Goal: Contribute content

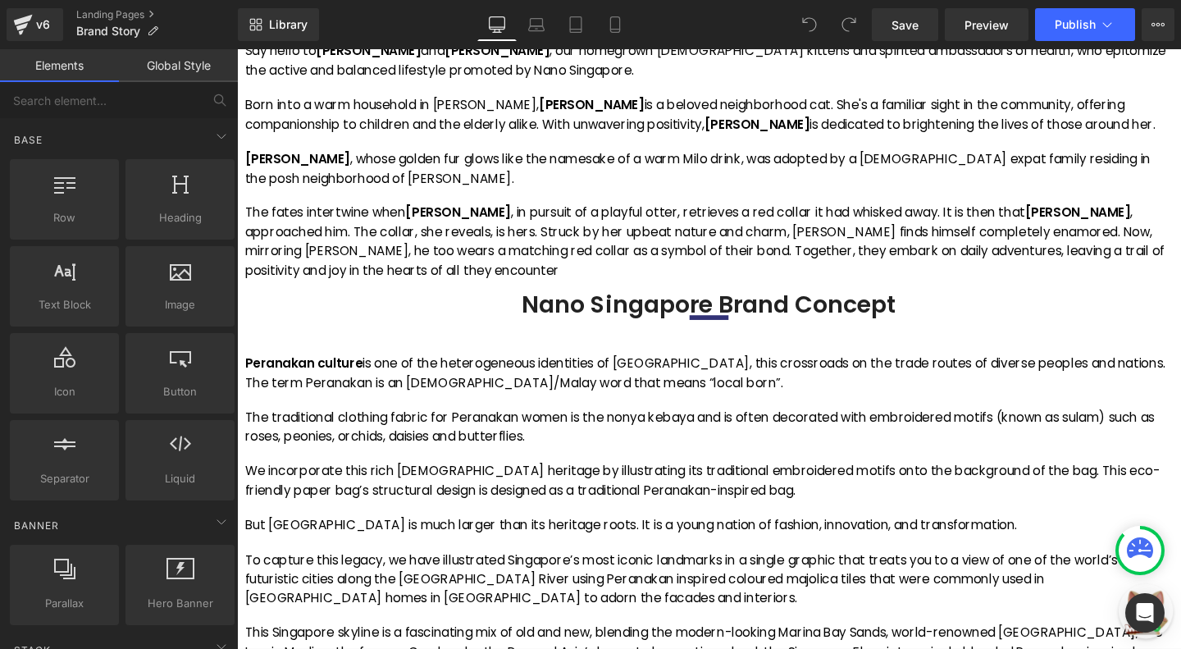
scroll to position [1213, 0]
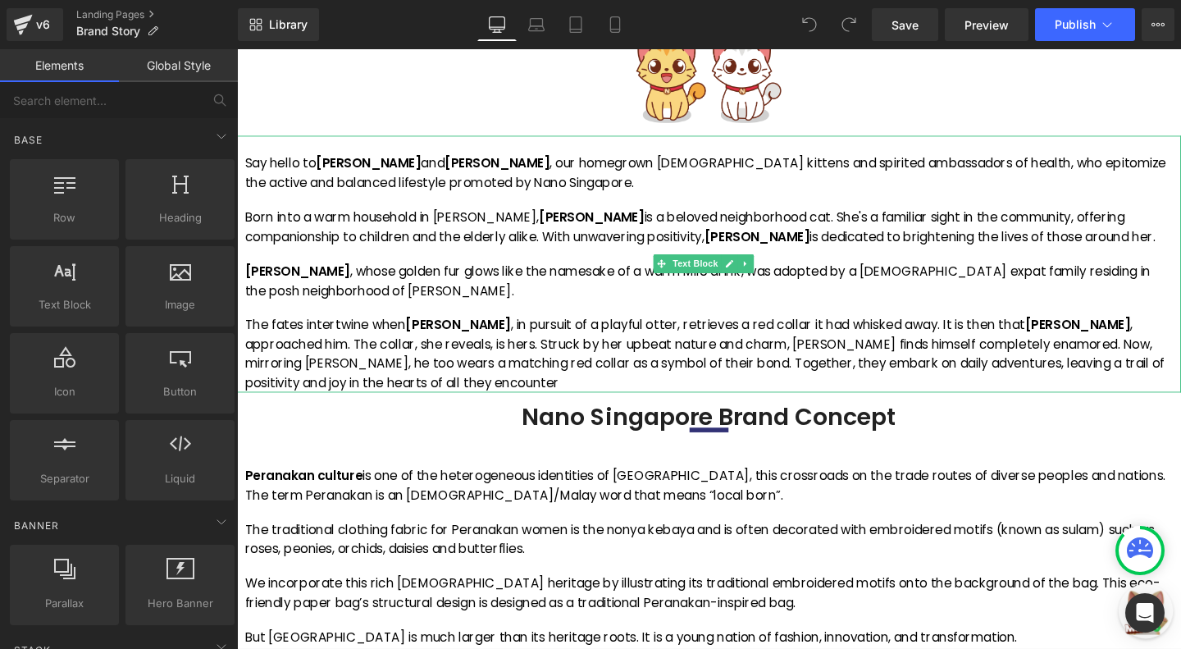
click at [613, 333] on p "The fates intertwine when [PERSON_NAME] , in pursuit of a playful otter, retrie…" at bounding box center [733, 370] width 976 height 80
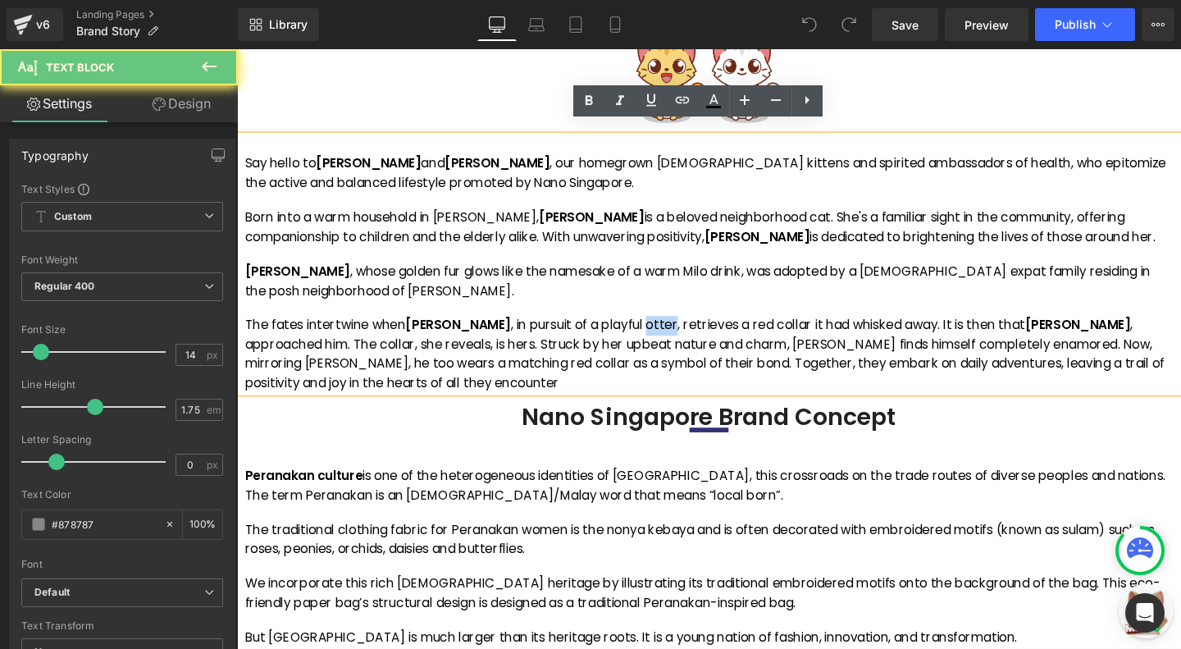
click at [613, 333] on p "The fates intertwine when [PERSON_NAME] , in pursuit of a playful otter, retrie…" at bounding box center [733, 370] width 976 height 80
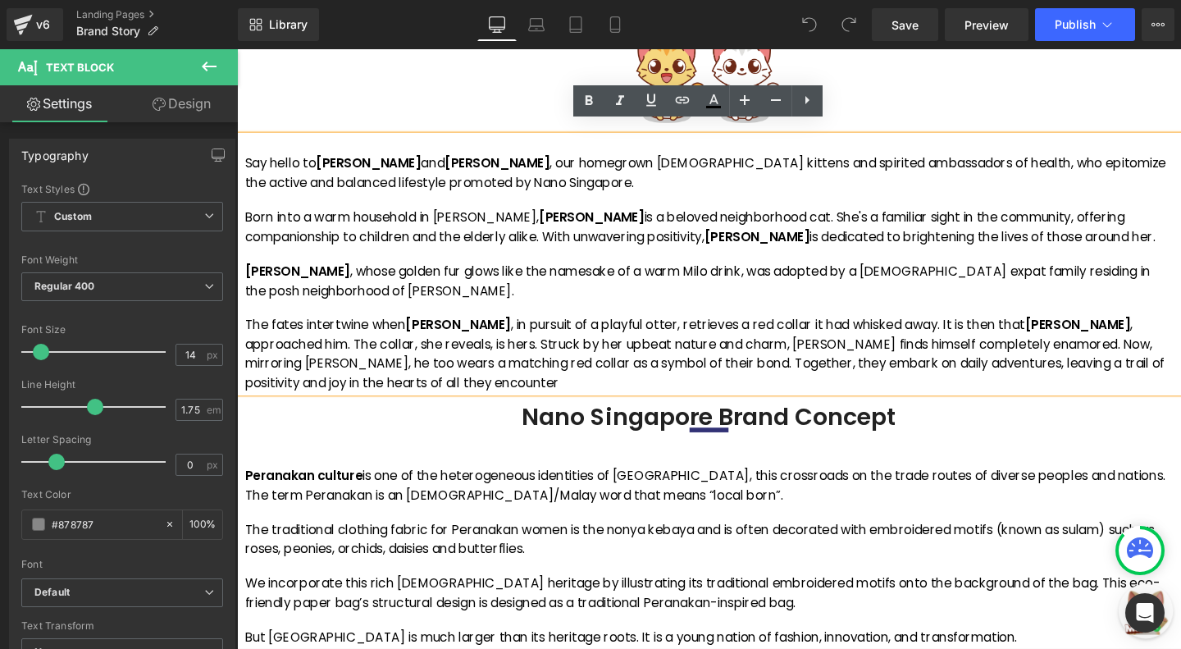
click at [410, 216] on p "Born into a warm household in [PERSON_NAME], [PERSON_NAME] is a beloved neighbo…" at bounding box center [733, 236] width 976 height 40
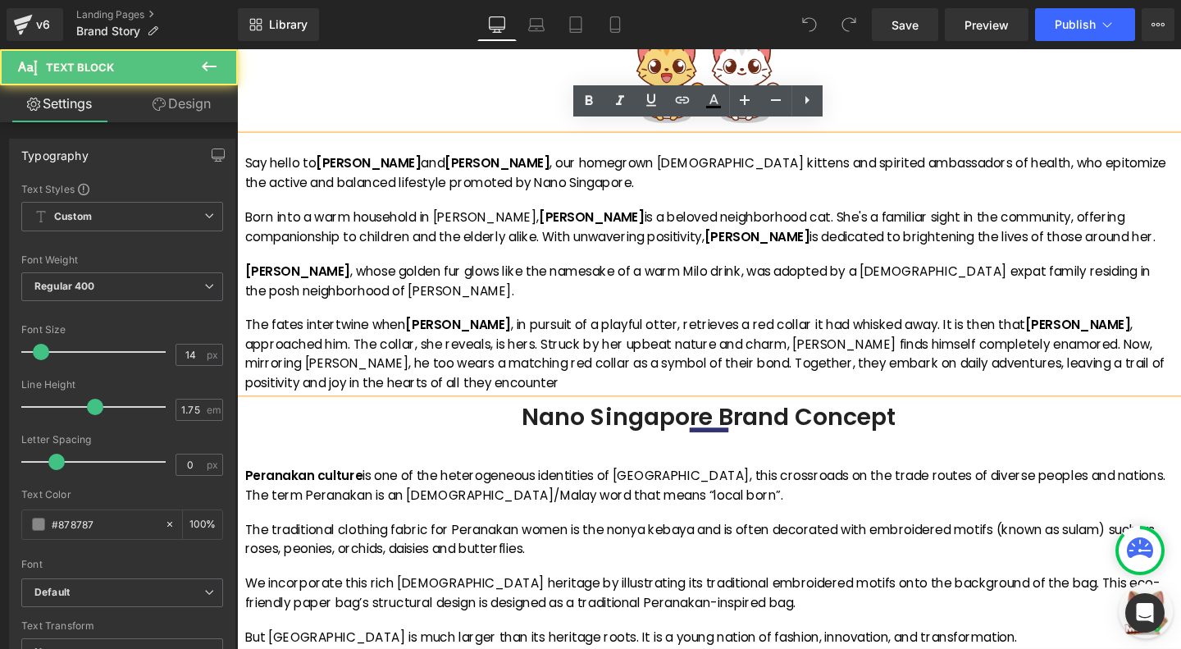
click at [428, 226] on p "Born into a warm household in [PERSON_NAME], [PERSON_NAME] is a beloved neighbo…" at bounding box center [733, 236] width 976 height 40
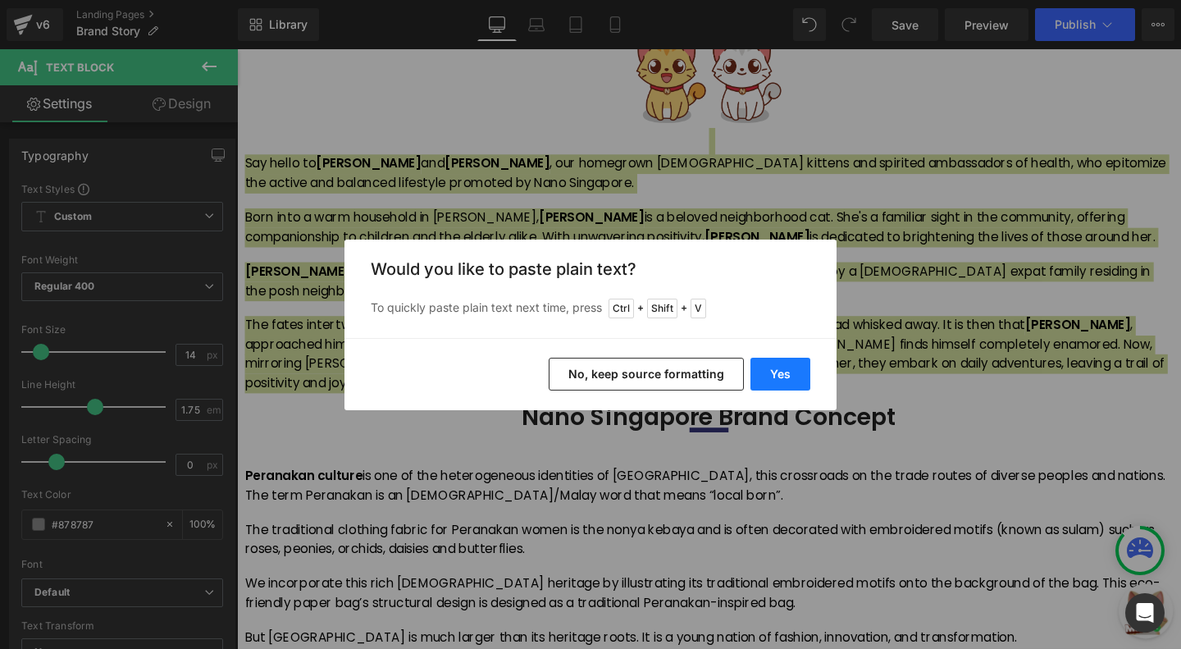
click at [775, 374] on button "Yes" at bounding box center [780, 374] width 60 height 33
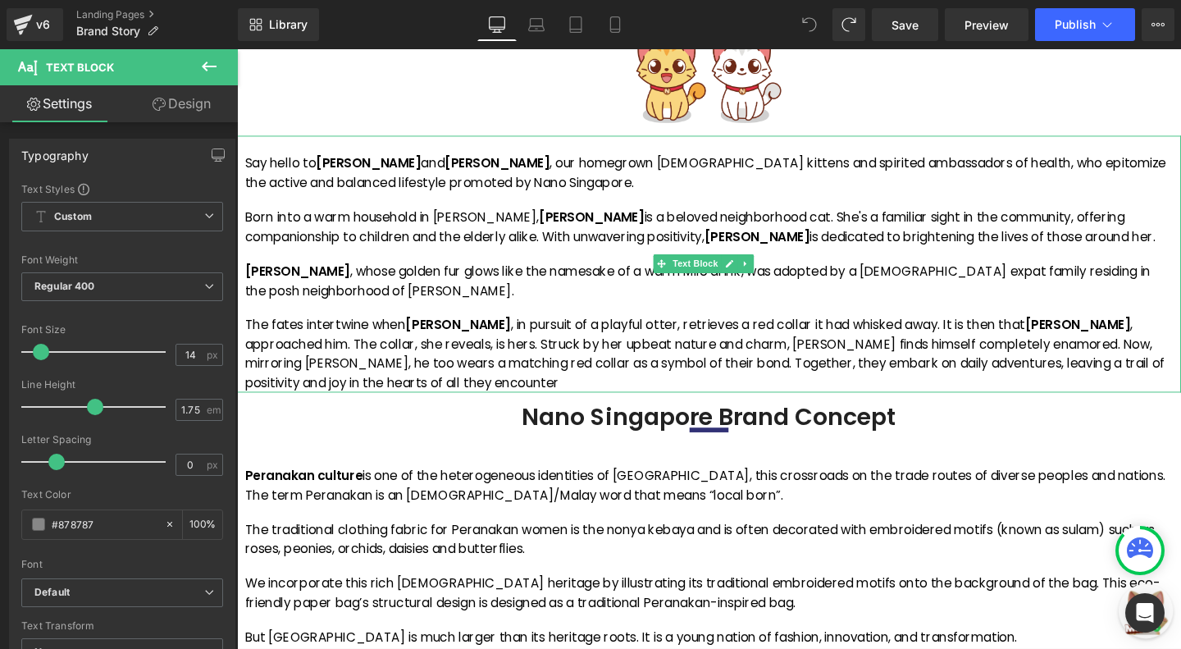
click at [597, 310] on div "Say hello to [PERSON_NAME] and [PERSON_NAME] , our homegrown [DEMOGRAPHIC_DATA]…" at bounding box center [733, 285] width 976 height 250
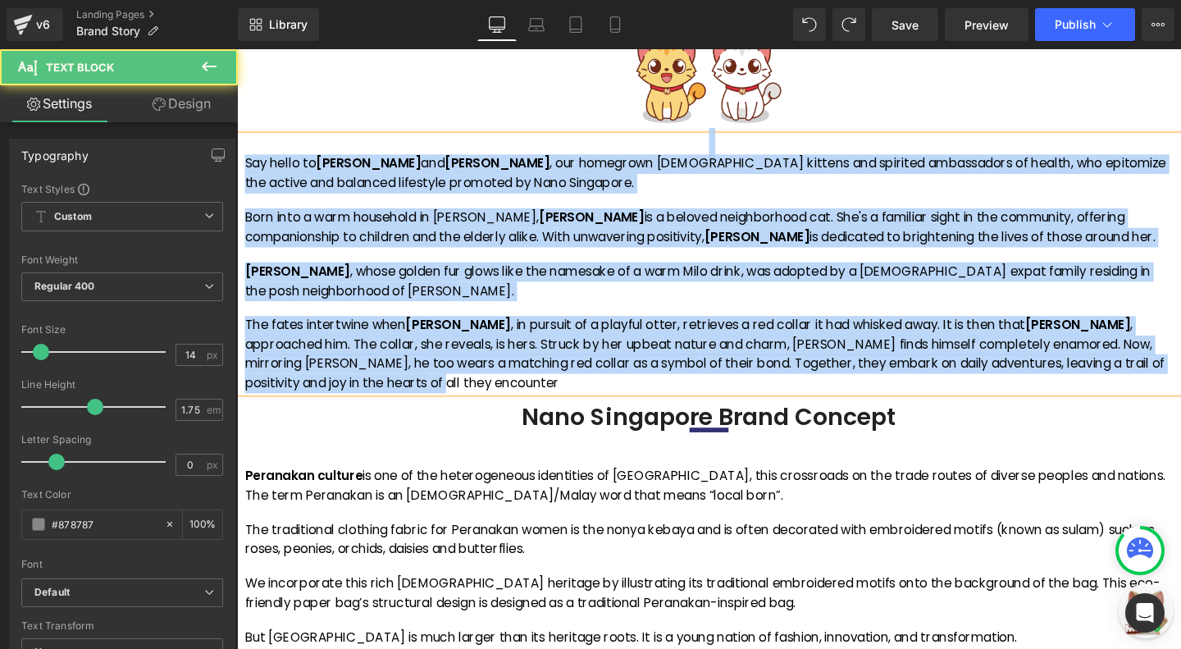
click at [339, 166] on p "Say hello to [PERSON_NAME] and [PERSON_NAME] , our homegrown [DEMOGRAPHIC_DATA]…" at bounding box center [733, 180] width 976 height 40
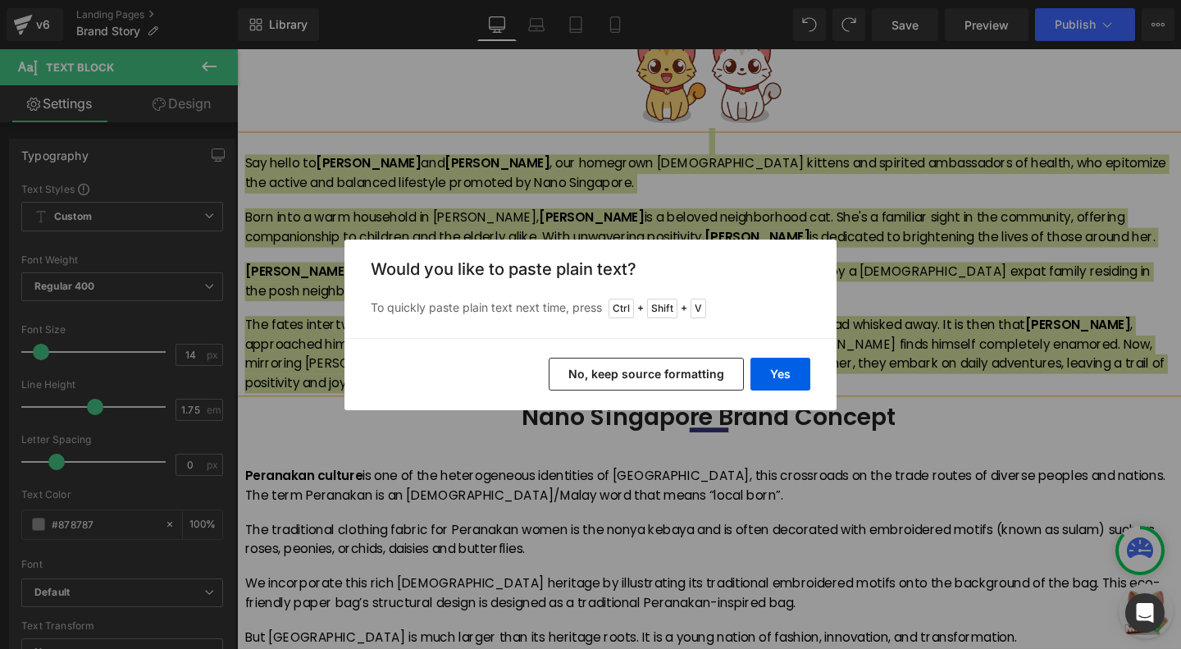
click at [628, 380] on button "No, keep source formatting" at bounding box center [646, 374] width 195 height 33
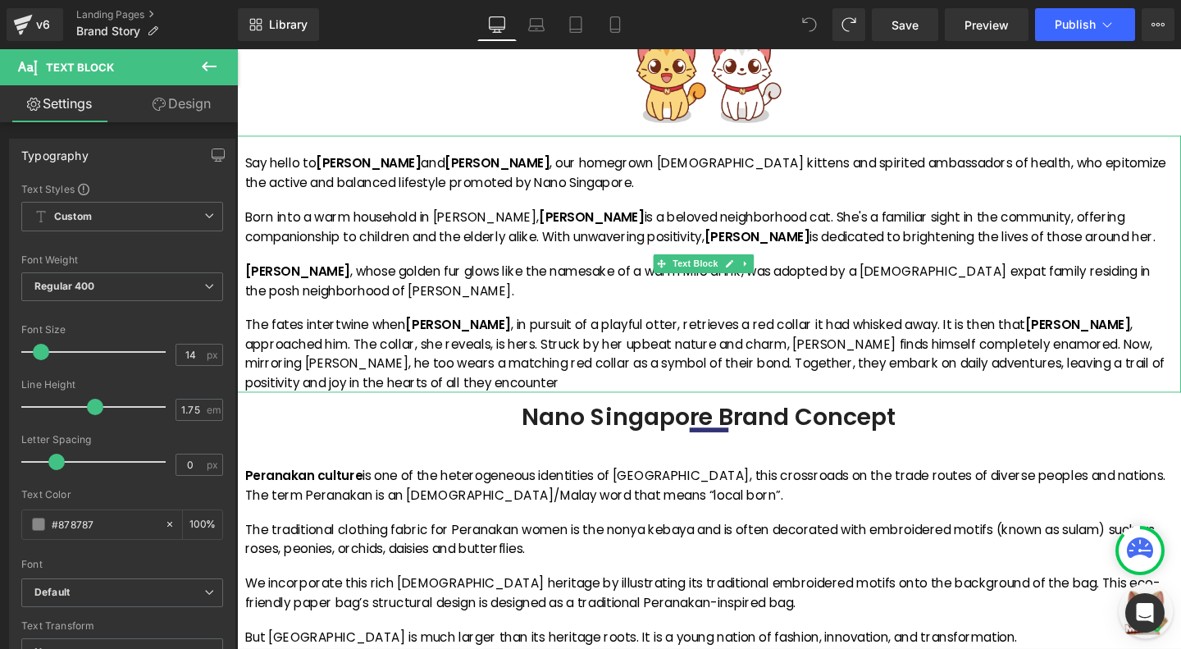
click at [576, 294] on p "[PERSON_NAME] , whose golden fur glows like the namesake of a warm Milo drink, …" at bounding box center [733, 293] width 976 height 40
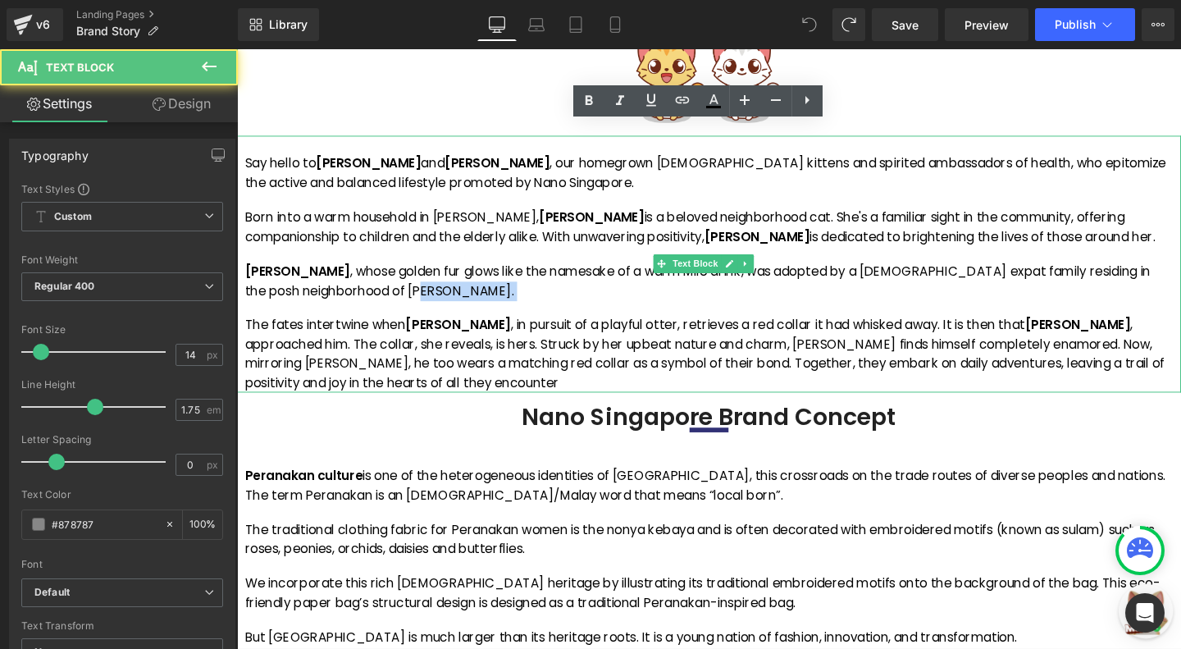
click at [576, 294] on p "[PERSON_NAME] , whose golden fur glows like the namesake of a warm Milo drink, …" at bounding box center [733, 293] width 976 height 40
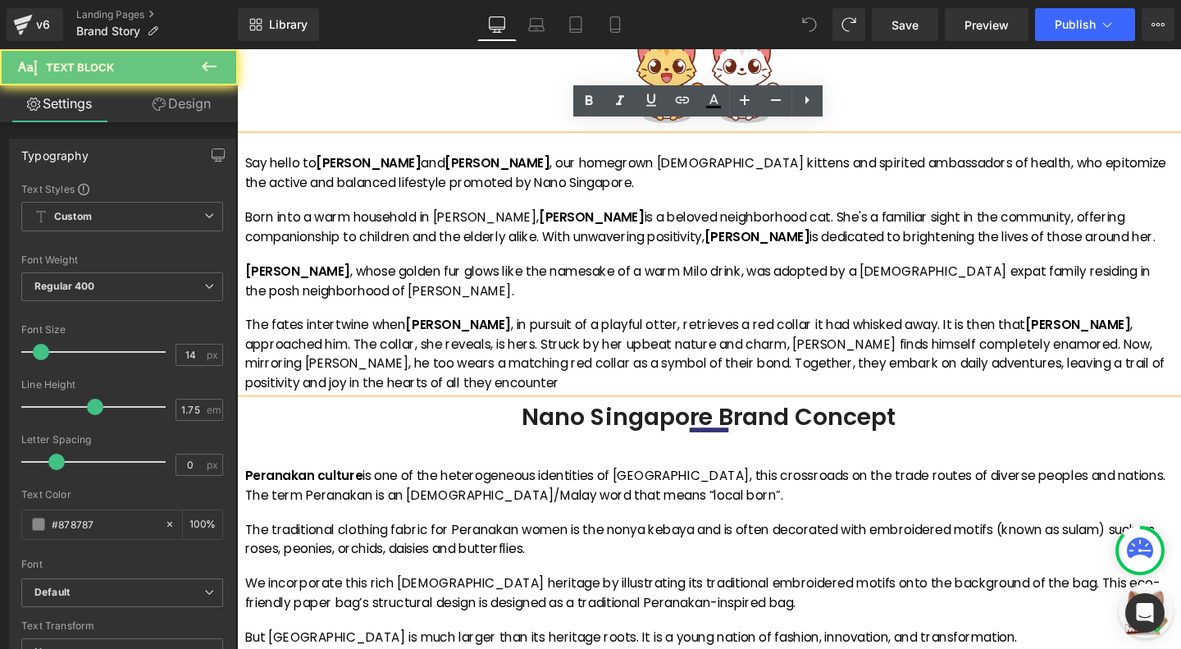
click at [392, 385] on p "The fates intertwine when [PERSON_NAME] , in pursuit of a playful otter, retrie…" at bounding box center [733, 370] width 976 height 80
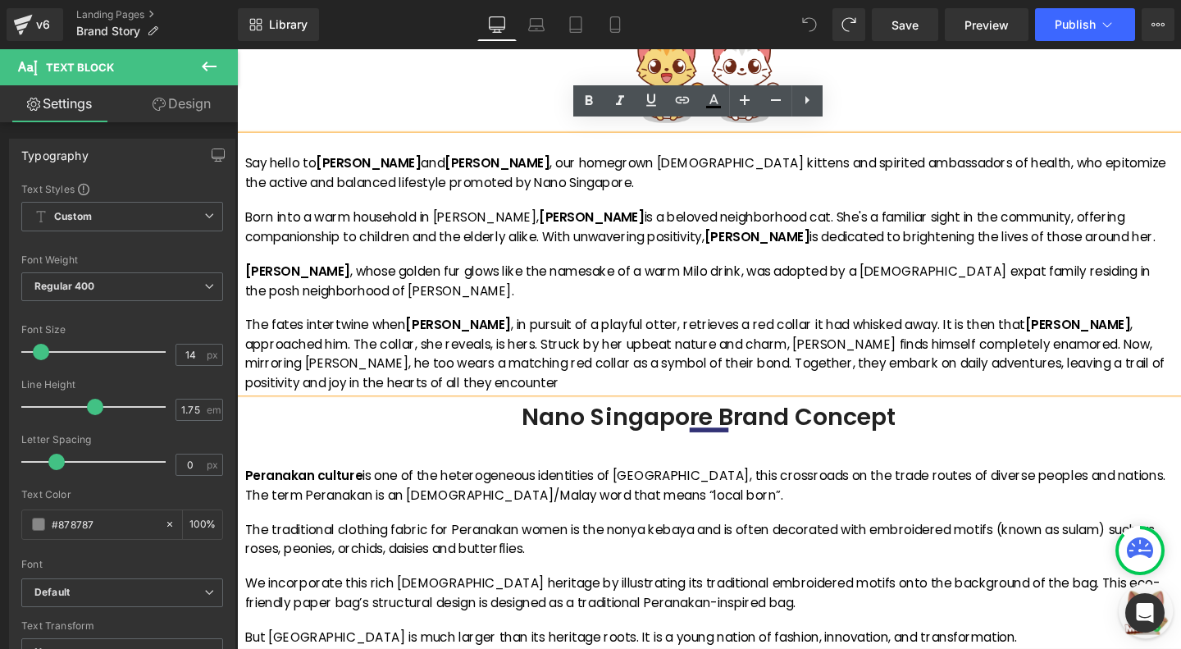
click at [380, 311] on div "Say hello to [PERSON_NAME] and [PERSON_NAME] , our homegrown [DEMOGRAPHIC_DATA]…" at bounding box center [733, 285] width 976 height 250
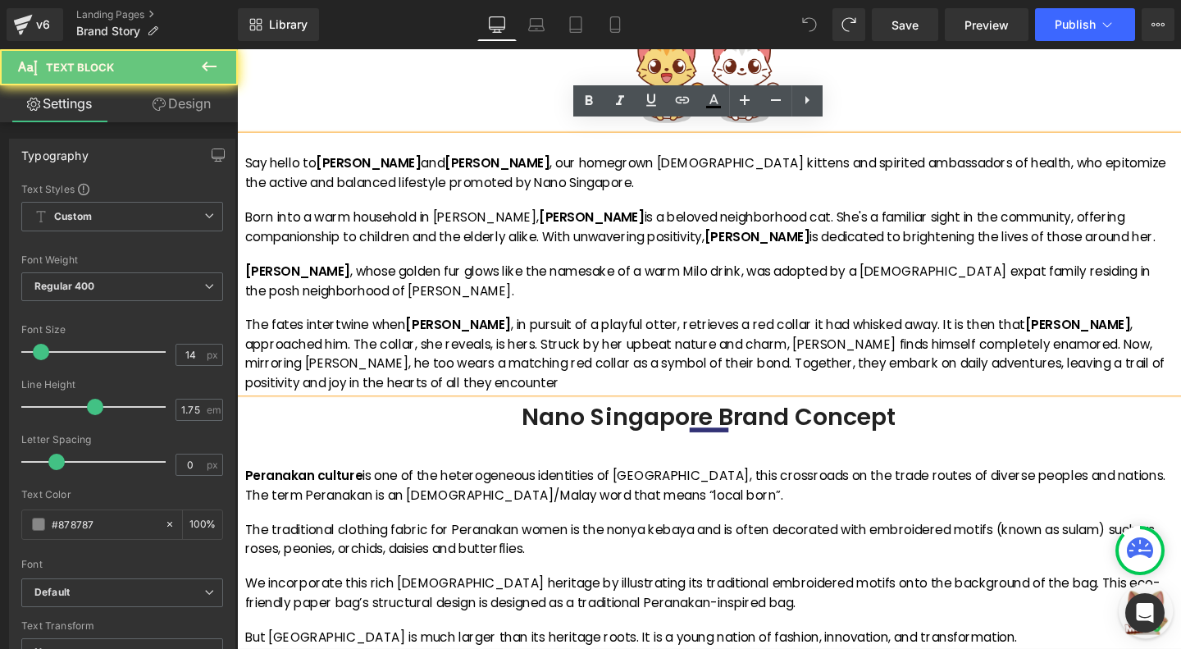
click at [380, 311] on div "Say hello to [PERSON_NAME] and [PERSON_NAME] , our homegrown [DEMOGRAPHIC_DATA]…" at bounding box center [733, 285] width 976 height 250
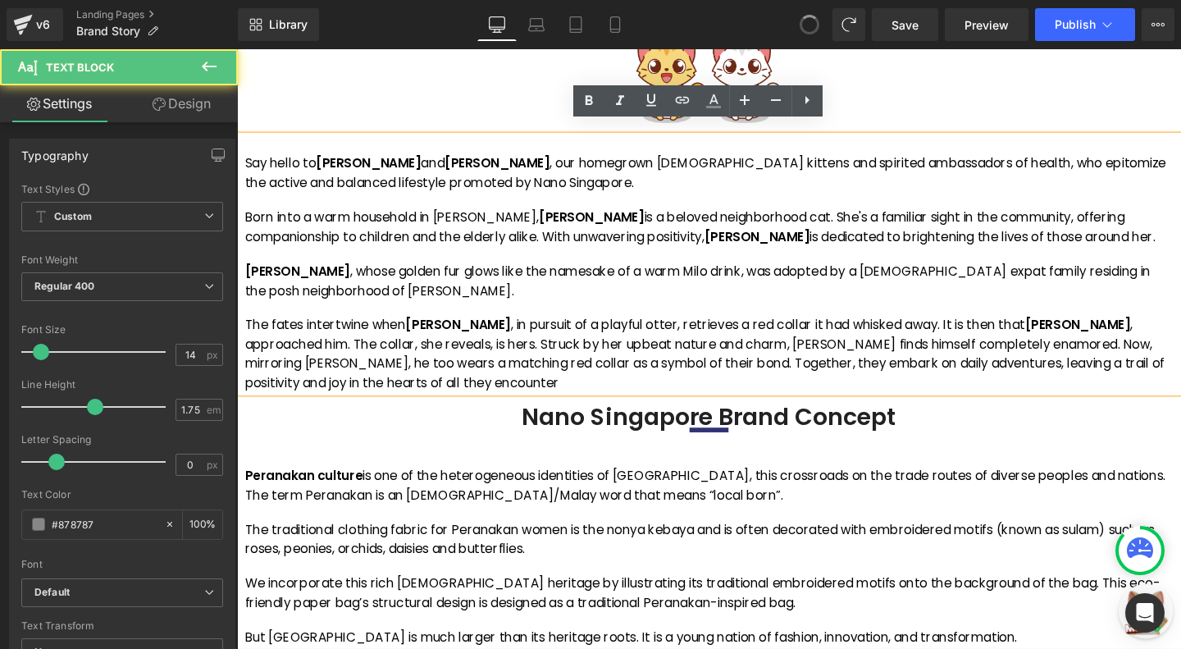
click at [428, 304] on div "Say hello to [PERSON_NAME] and [PERSON_NAME] , our homegrown [DEMOGRAPHIC_DATA]…" at bounding box center [733, 285] width 976 height 250
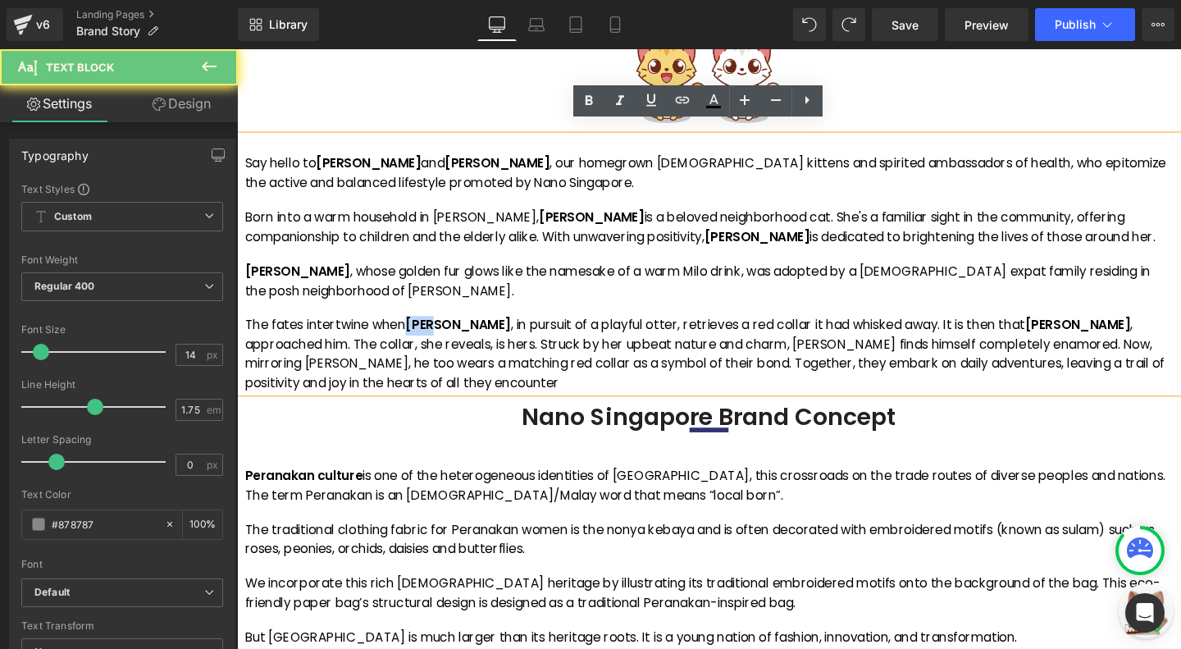
click at [428, 304] on div "Say hello to [PERSON_NAME] and [PERSON_NAME] , our homegrown [DEMOGRAPHIC_DATA]…" at bounding box center [733, 285] width 976 height 250
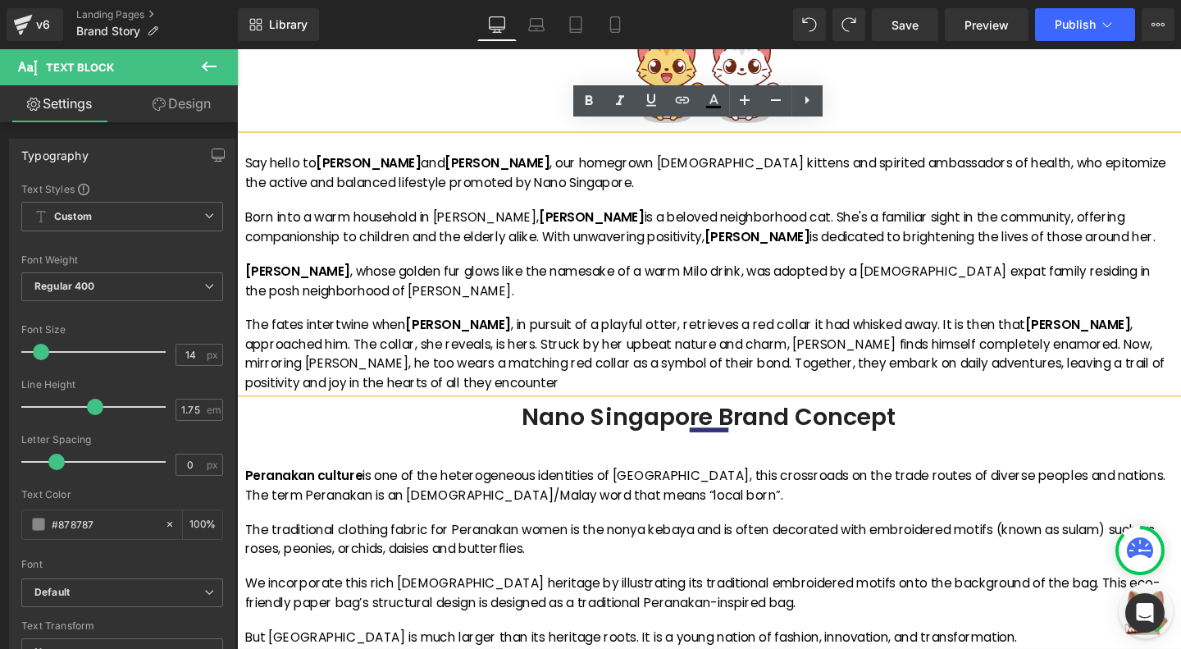
click at [472, 285] on p "[PERSON_NAME] , whose golden fur glows like the namesake of a warm Milo drink, …" at bounding box center [733, 293] width 976 height 40
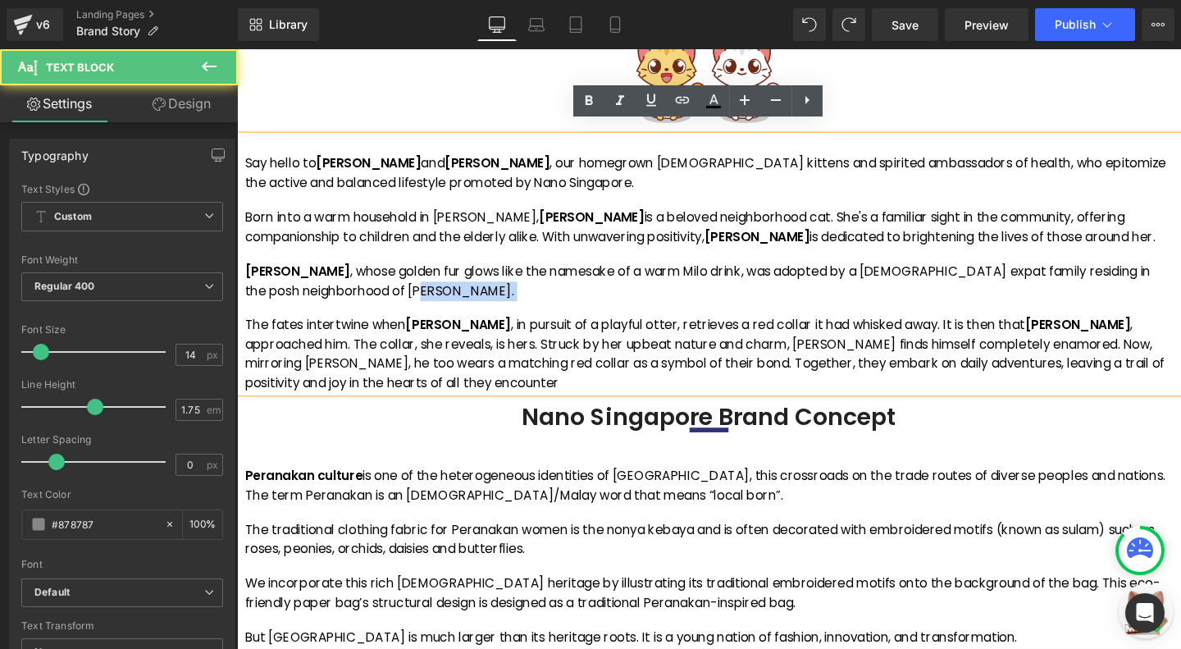
click at [472, 285] on p "[PERSON_NAME] , whose golden fur glows like the namesake of a warm Milo drink, …" at bounding box center [733, 293] width 976 height 40
click at [470, 285] on p "[PERSON_NAME] , whose golden fur glows like the namesake of a warm Milo drink, …" at bounding box center [733, 293] width 976 height 40
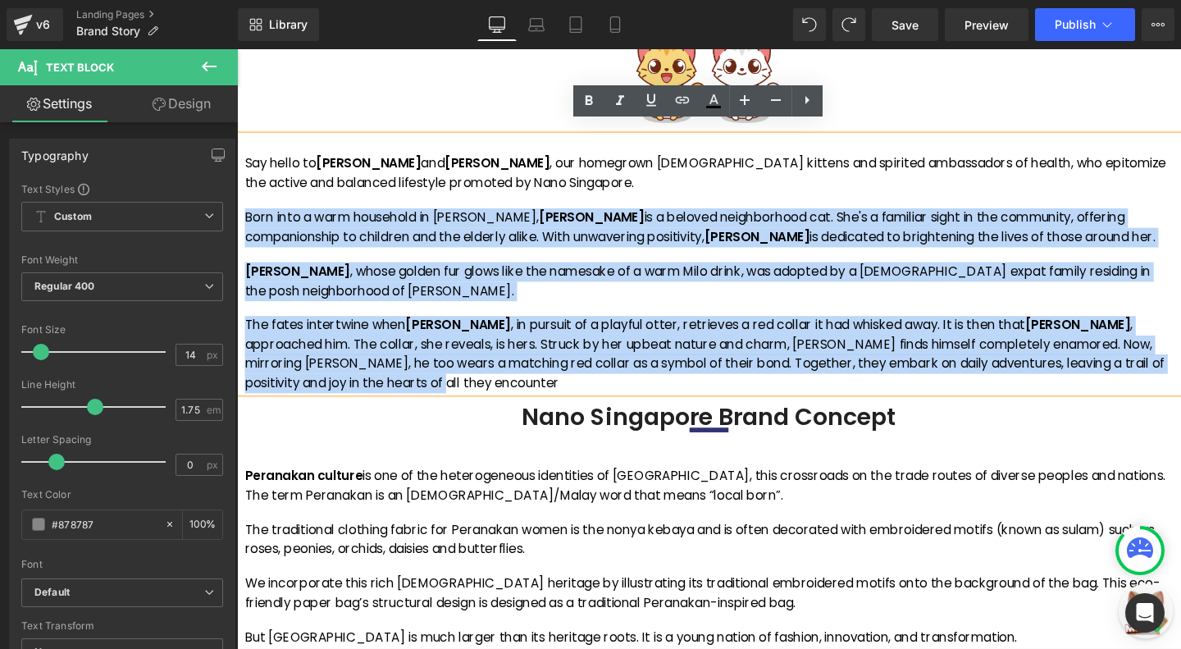
drag, startPoint x: 410, startPoint y: 389, endPoint x: 242, endPoint y: 212, distance: 244.2
click at [242, 212] on div "Say hello to [PERSON_NAME] and [PERSON_NAME] , our homegrown [DEMOGRAPHIC_DATA]…" at bounding box center [733, 275] width 992 height 271
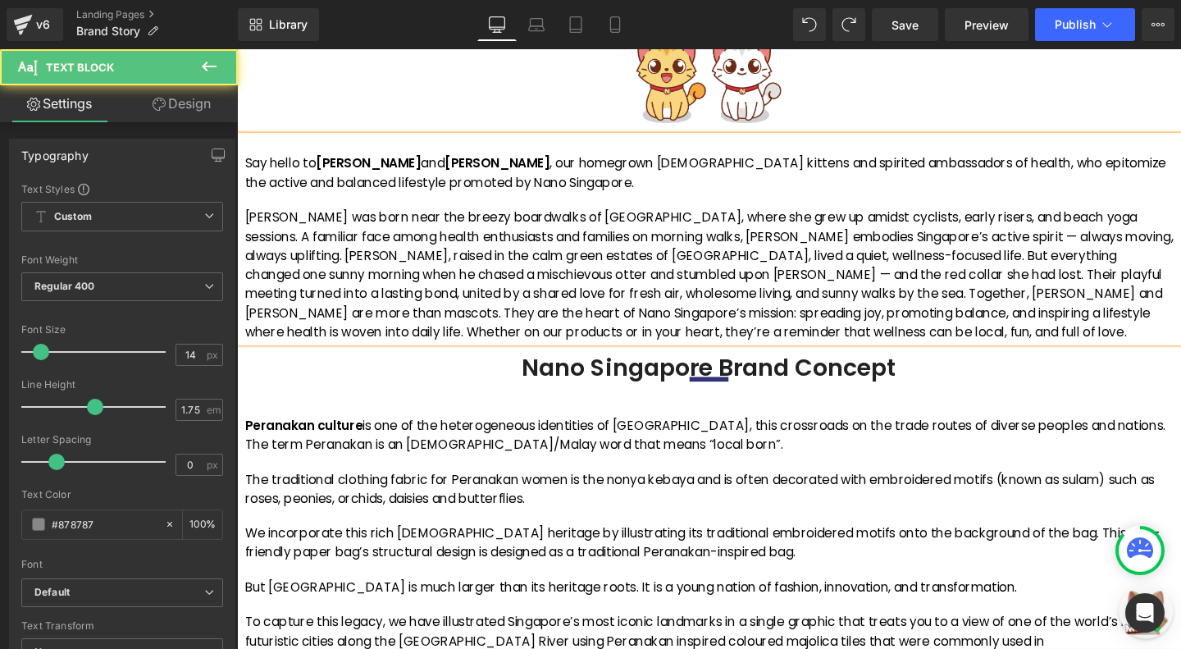
click at [761, 269] on p "[PERSON_NAME] was born near the breezy boardwalks of [GEOGRAPHIC_DATA], where s…" at bounding box center [733, 286] width 976 height 141
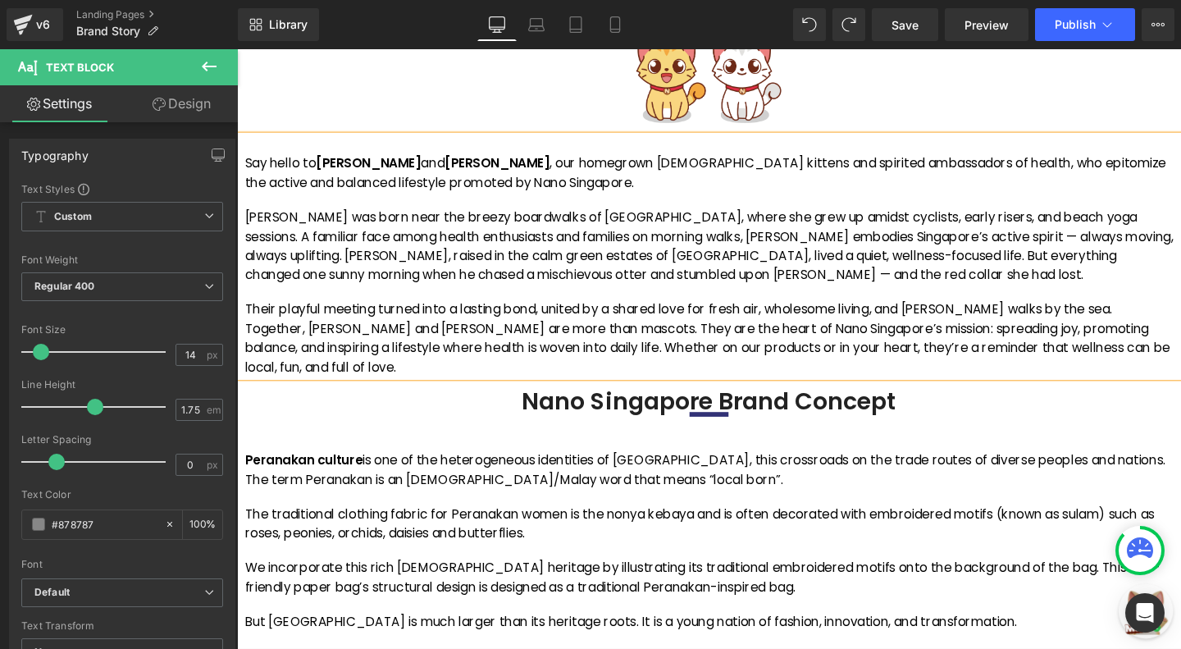
click at [1160, 235] on p "[PERSON_NAME] was born near the breezy boardwalks of [GEOGRAPHIC_DATA], where s…" at bounding box center [733, 256] width 976 height 80
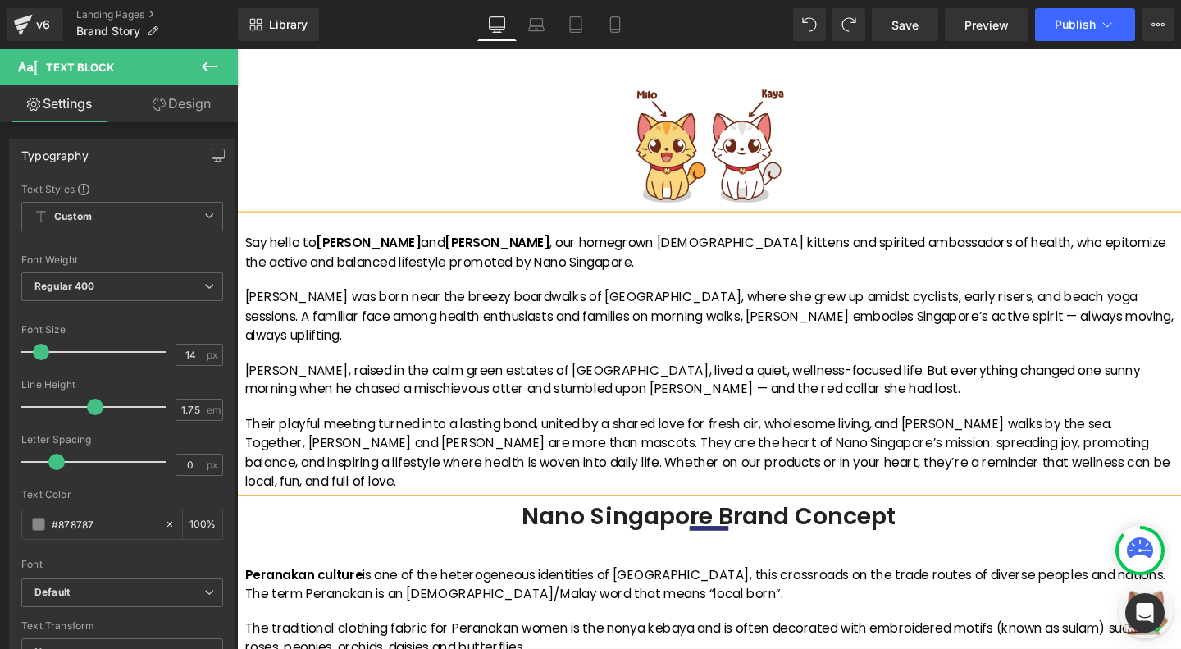
scroll to position [1118, 0]
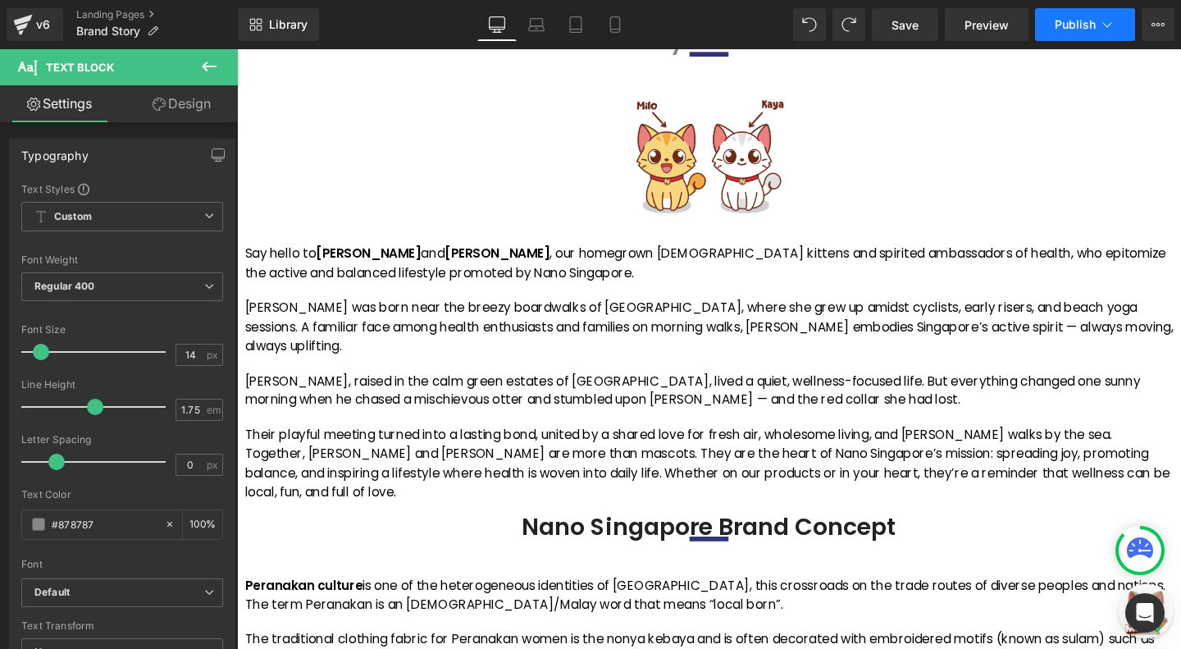
click at [1075, 21] on span "Publish" at bounding box center [1075, 24] width 41 height 13
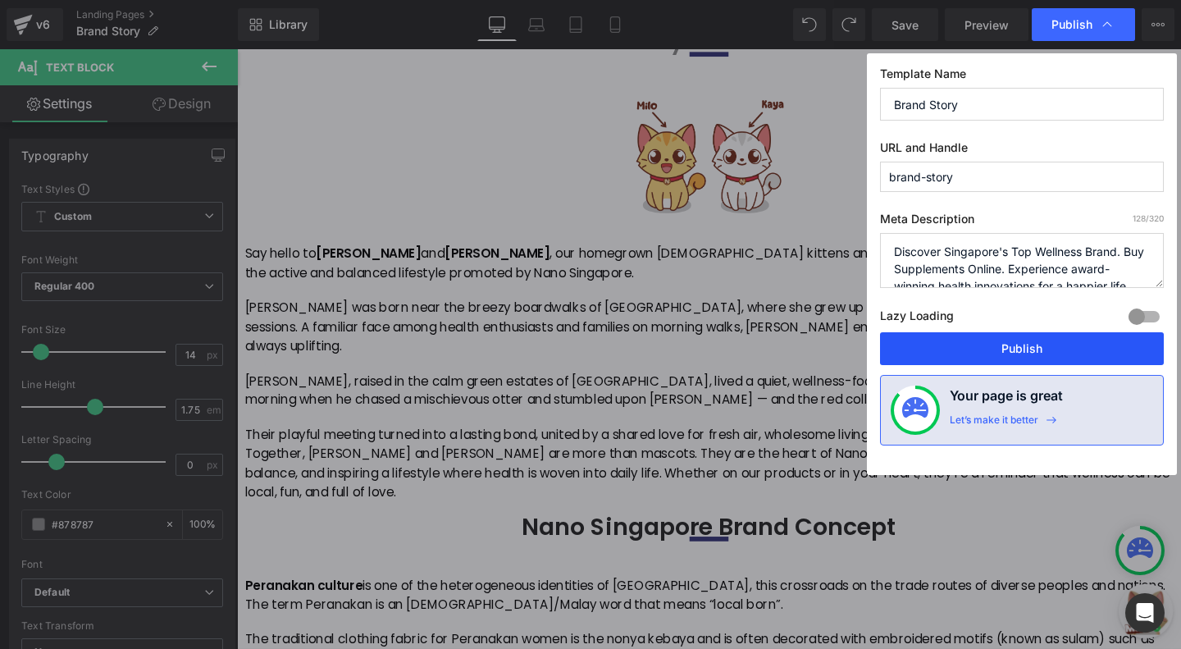
click at [979, 338] on button "Publish" at bounding box center [1022, 348] width 284 height 33
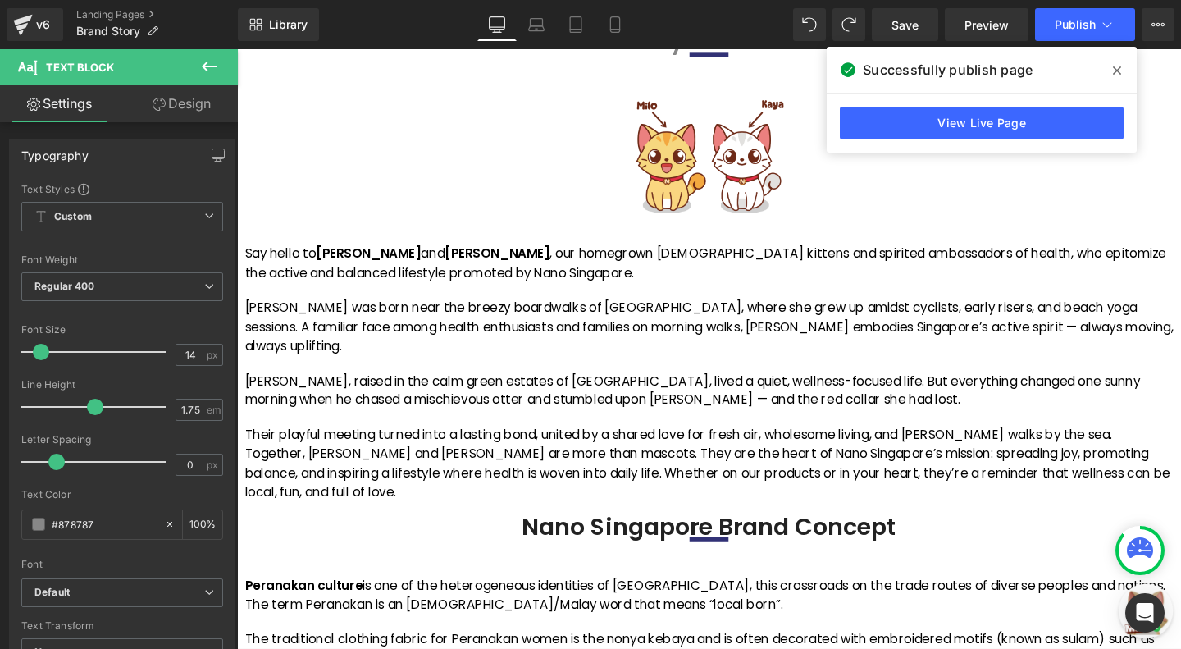
drag, startPoint x: 1118, startPoint y: 66, endPoint x: 741, endPoint y: 21, distance: 379.2
click at [1118, 66] on icon at bounding box center [1117, 70] width 8 height 13
